Goal: Transaction & Acquisition: Purchase product/service

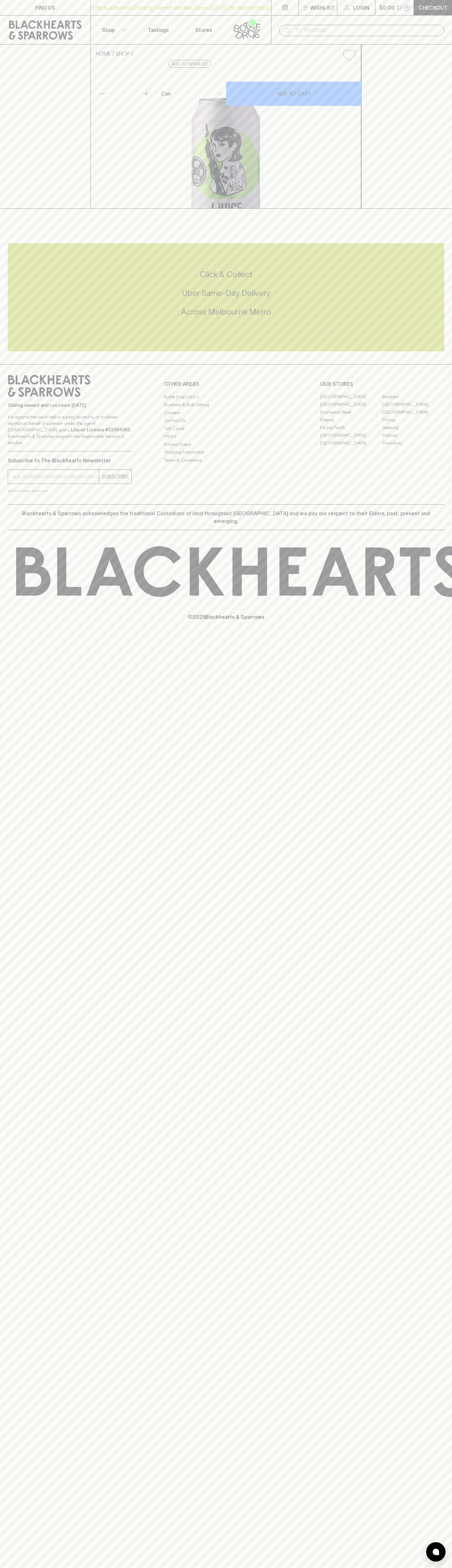
click at [428, 621] on p "© 2025 Blackhearts & Sparrows" at bounding box center [226, 609] width 452 height 24
click at [182, 1567] on html "FIND US | No Bad Bottles | Sibling Owned and Run Since [DATE] | No Bad Bottles …" at bounding box center [226, 784] width 452 height 1568
click at [14, 915] on div "FIND US | No Bad Bottles | Sibling Owned and Run Since [DATE] | No Bad Bottles …" at bounding box center [226, 784] width 452 height 1568
